Goal: Transaction & Acquisition: Book appointment/travel/reservation

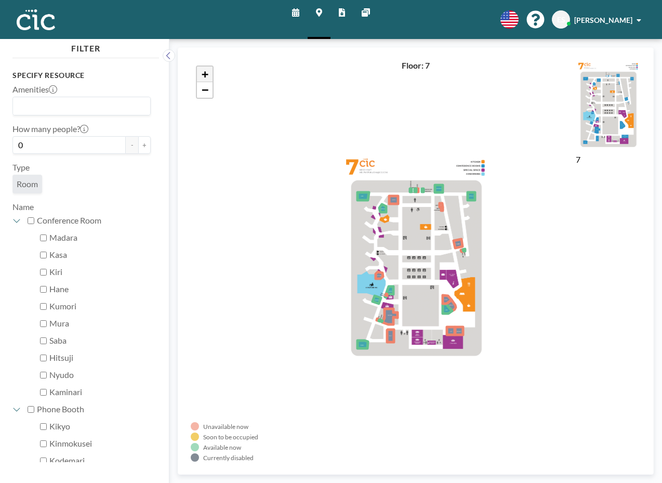
click at [203, 77] on span "+" at bounding box center [205, 74] width 7 height 13
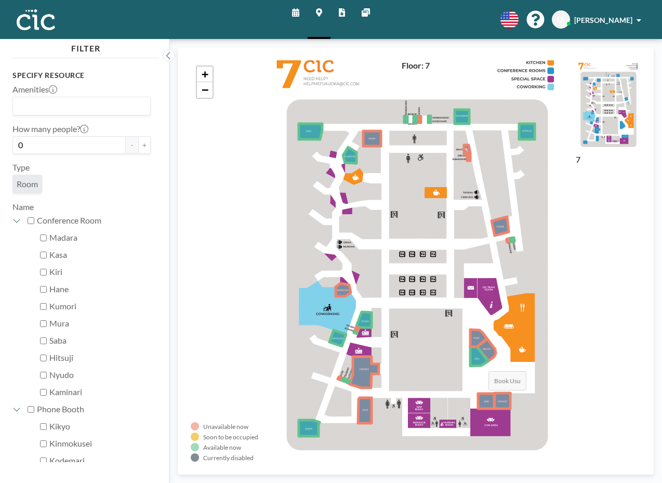
click at [478, 361] on icon at bounding box center [480, 356] width 18 height 19
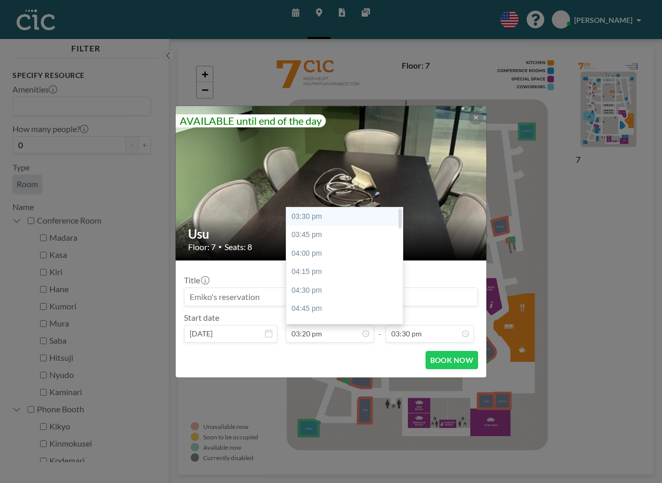
click at [311, 213] on div "03:30 pm" at bounding box center [344, 216] width 116 height 19
type input "03:30 pm"
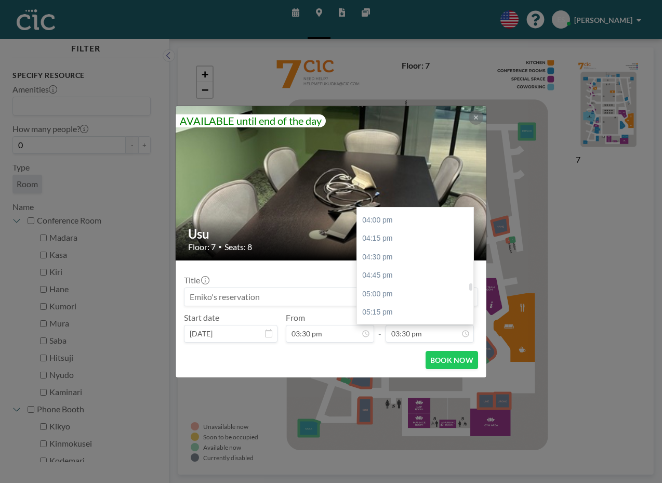
scroll to position [1170, 0]
click at [393, 274] on div "04:30 pm" at bounding box center [415, 268] width 116 height 19
type input "04:30 pm"
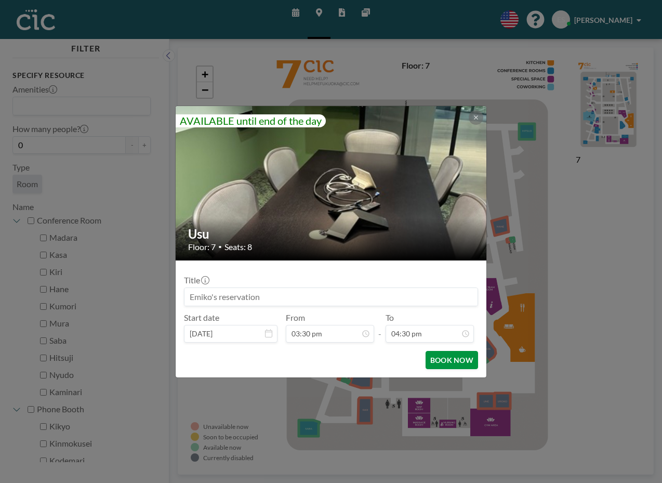
scroll to position [1221, 0]
drag, startPoint x: 231, startPoint y: 292, endPoint x: 236, endPoint y: 293, distance: 5.4
click at [231, 292] on input at bounding box center [331, 297] width 293 height 18
type input "Fukuoka Now"
click at [451, 358] on button "BOOK NOW" at bounding box center [452, 360] width 53 height 18
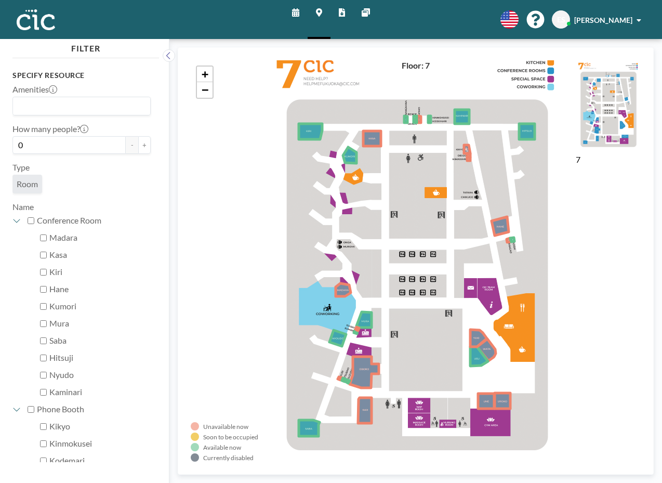
click at [298, 15] on icon at bounding box center [295, 12] width 7 height 8
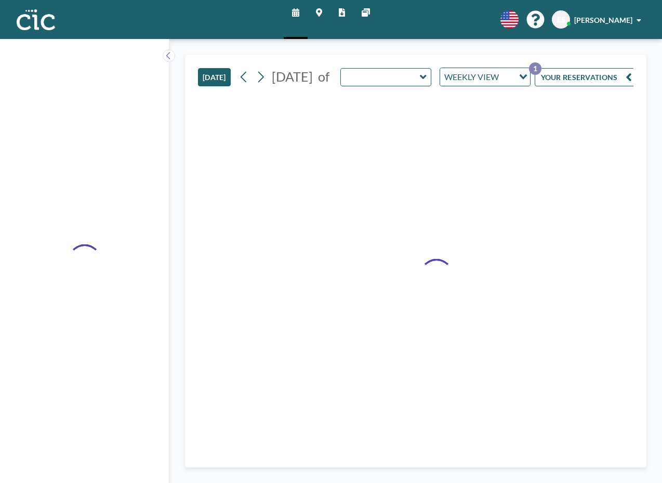
type input "Ajisai"
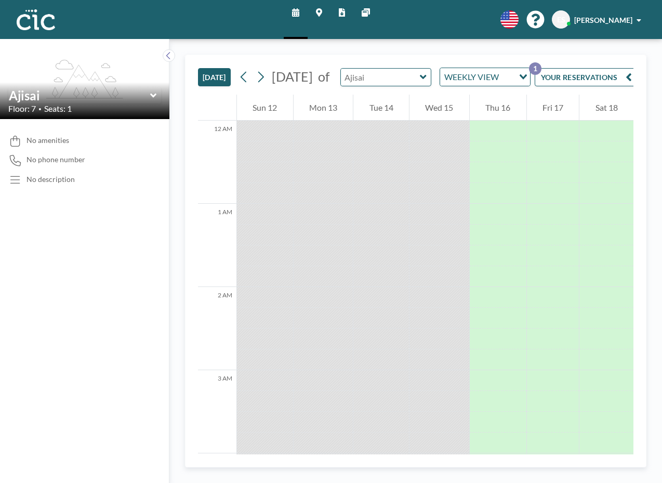
click at [374, 81] on input "text" at bounding box center [381, 77] width 80 height 17
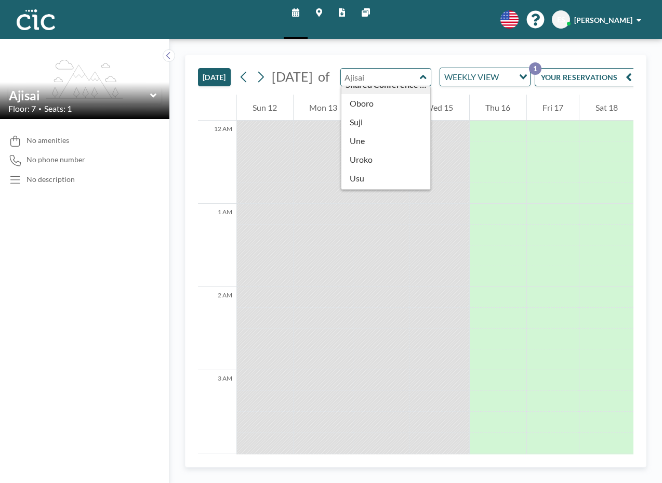
scroll to position [543, 0]
type input "Uroko"
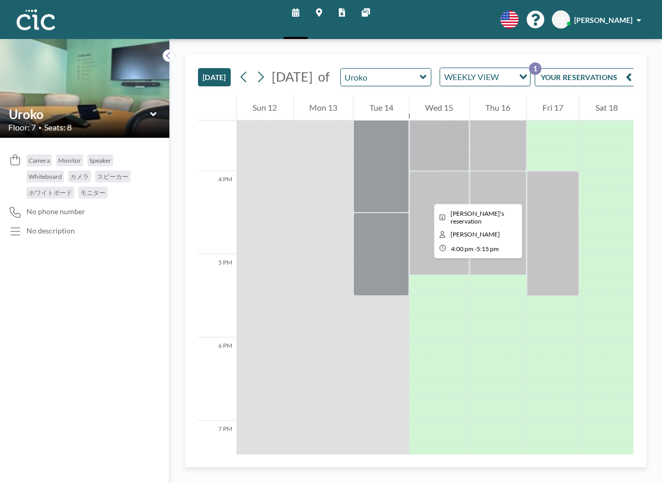
scroll to position [1292, 0]
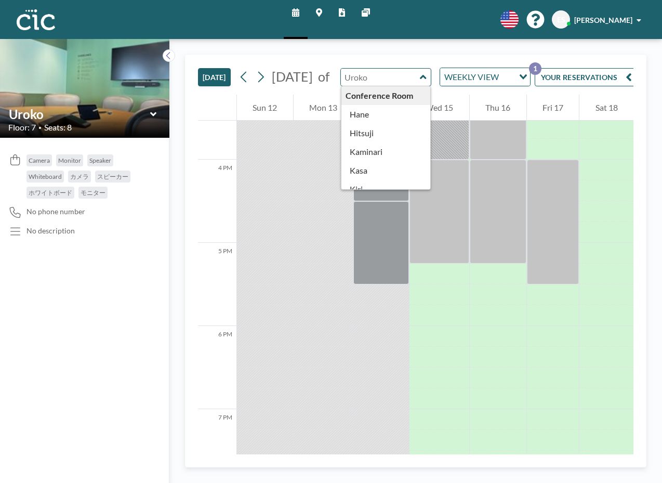
click at [405, 86] on input "text" at bounding box center [381, 77] width 80 height 17
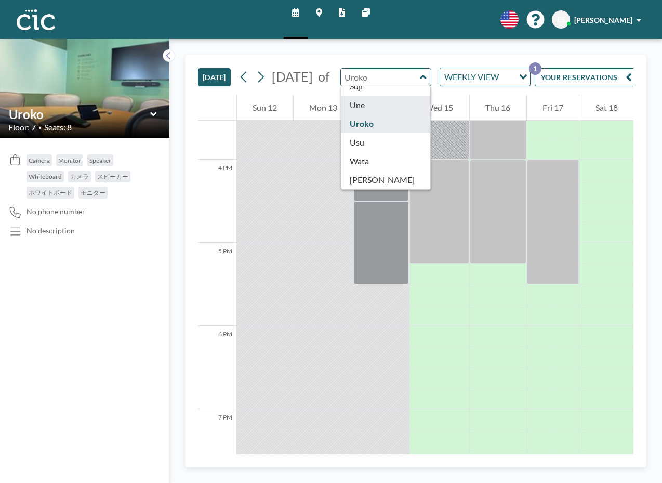
type input "Une"
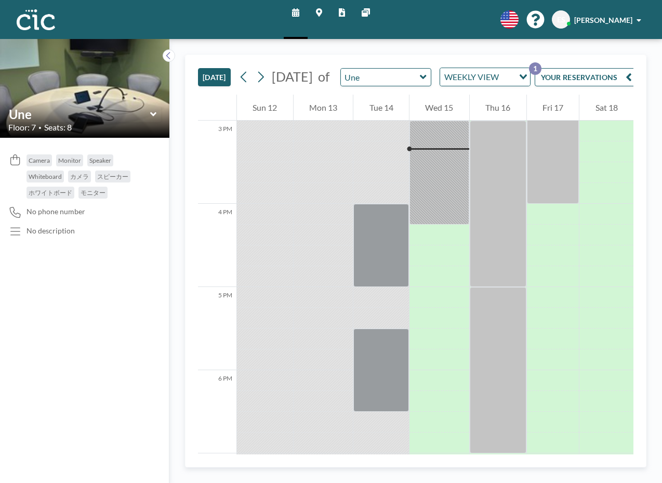
scroll to position [1212, 0]
